Goal: Use online tool/utility: Utilize a website feature to perform a specific function

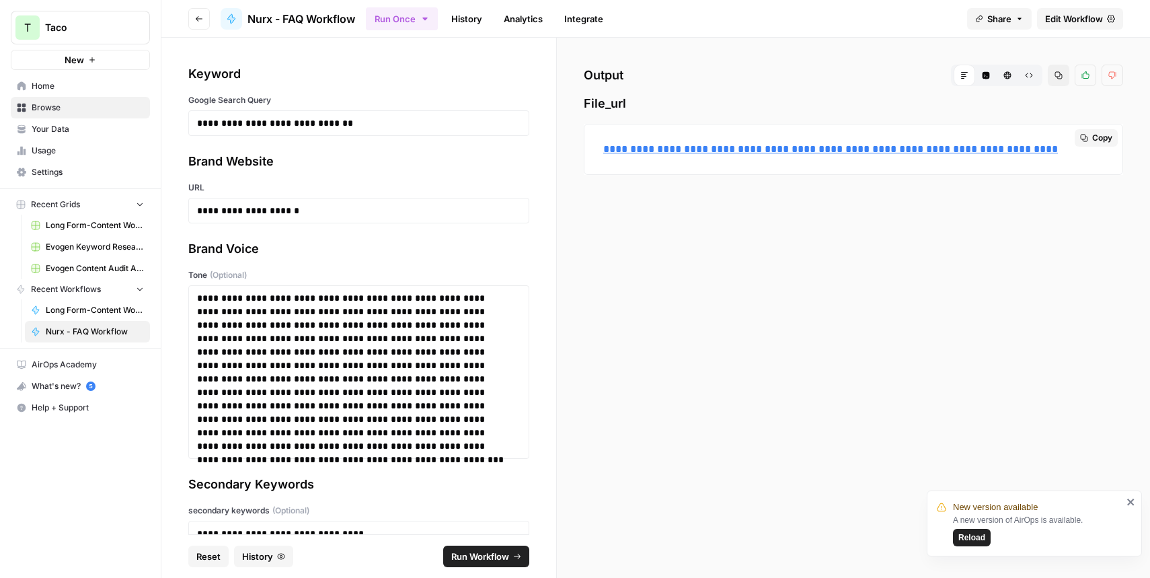
click at [685, 151] on link "**********" at bounding box center [830, 149] width 455 height 10
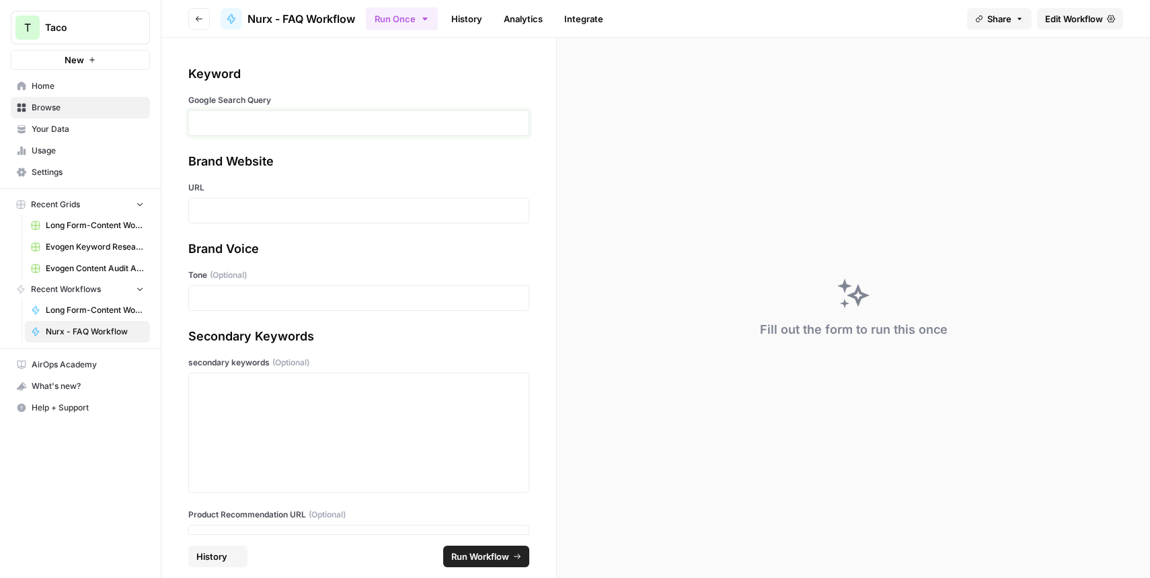
click at [239, 124] on p at bounding box center [358, 122] width 323 height 13
click at [214, 220] on div at bounding box center [358, 211] width 341 height 26
click at [212, 211] on p at bounding box center [358, 210] width 323 height 13
click at [200, 295] on p at bounding box center [358, 297] width 323 height 13
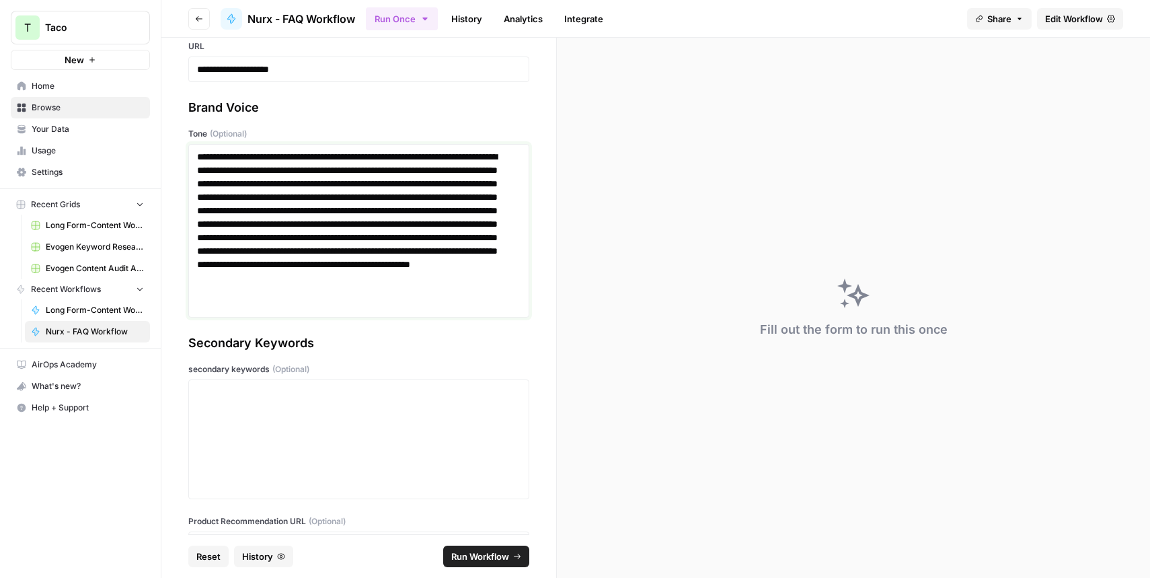
scroll to position [180, 0]
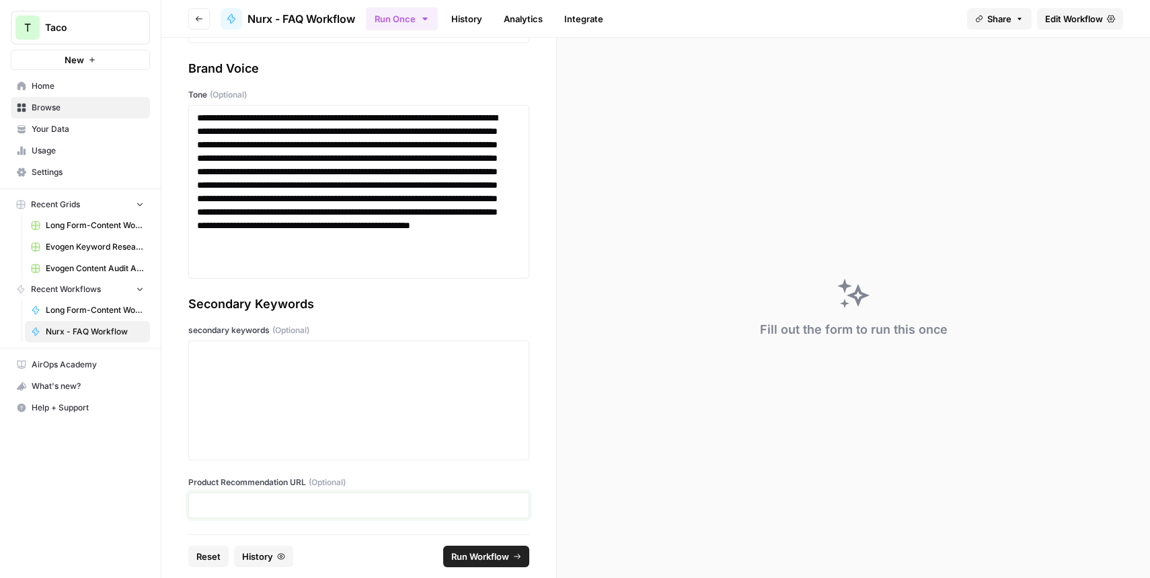
click at [220, 509] on p at bounding box center [358, 504] width 323 height 13
click at [463, 553] on span "Run Workflow" at bounding box center [480, 555] width 58 height 13
